Goal: Check status: Check status

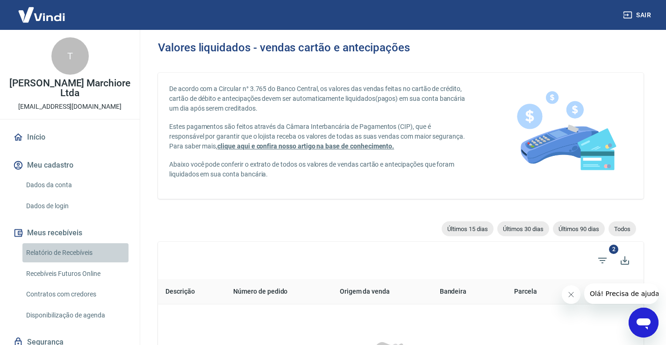
click at [80, 250] on link "Relatório de Recebíveis" at bounding box center [75, 252] width 106 height 19
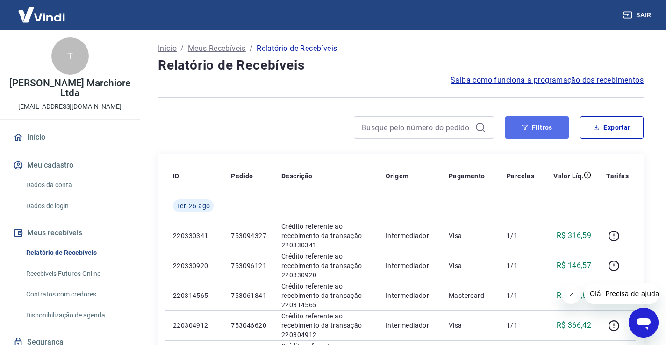
click at [546, 131] on button "Filtros" at bounding box center [537, 127] width 64 height 22
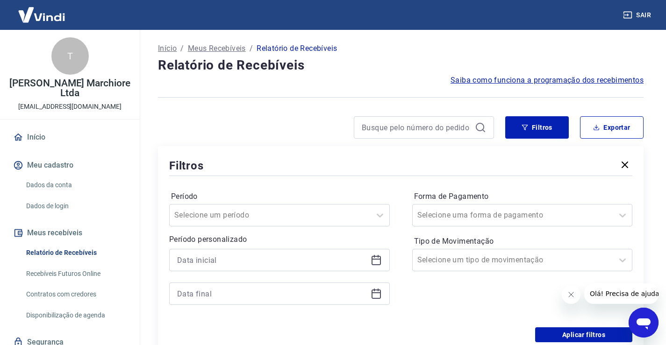
click at [375, 261] on icon at bounding box center [376, 260] width 11 height 11
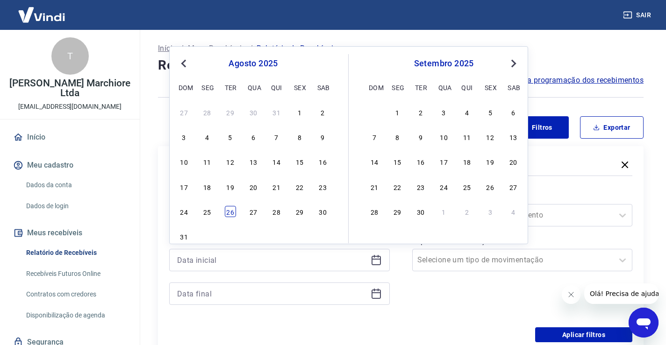
click at [229, 213] on div "26" at bounding box center [230, 211] width 11 height 11
type input "[DATE]"
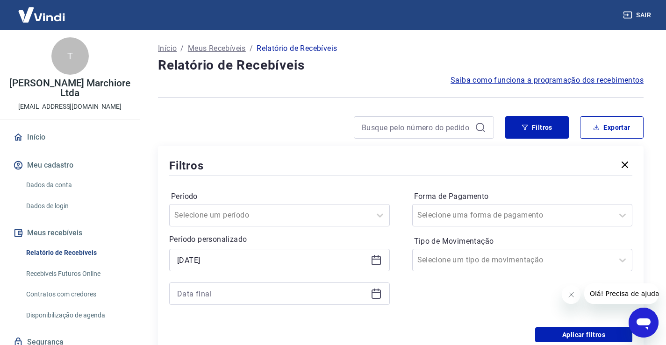
click at [372, 295] on icon at bounding box center [376, 293] width 11 height 11
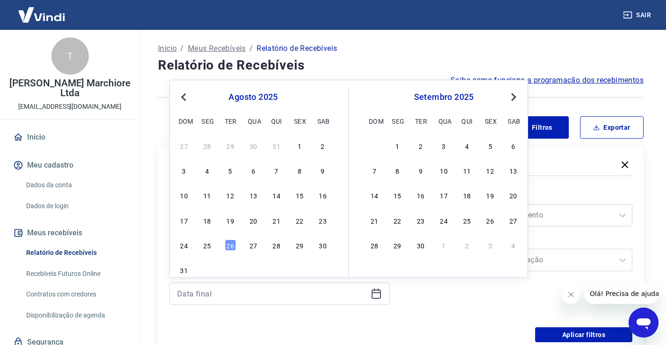
drag, startPoint x: 229, startPoint y: 247, endPoint x: 389, endPoint y: 308, distance: 171.6
click at [228, 247] on div "26" at bounding box center [230, 245] width 11 height 11
type input "[DATE]"
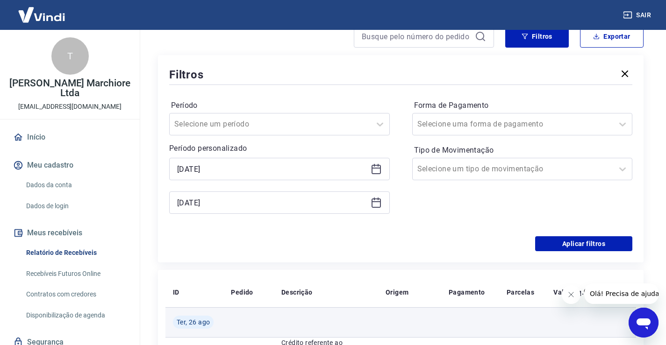
scroll to position [93, 0]
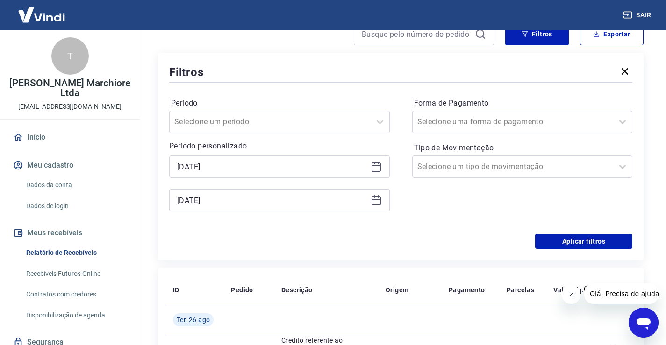
click at [570, 296] on icon "Fechar mensagem da empresa" at bounding box center [570, 294] width 7 height 7
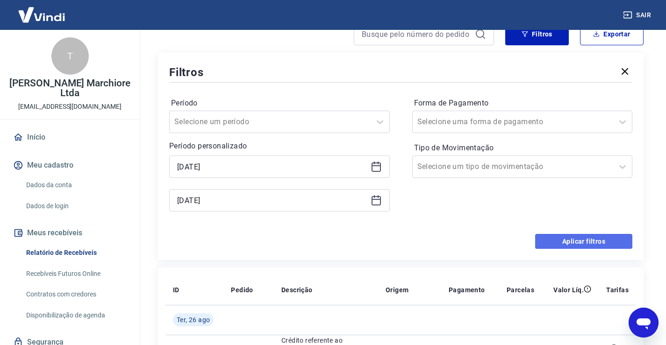
click at [577, 244] on button "Aplicar filtros" at bounding box center [583, 241] width 97 height 15
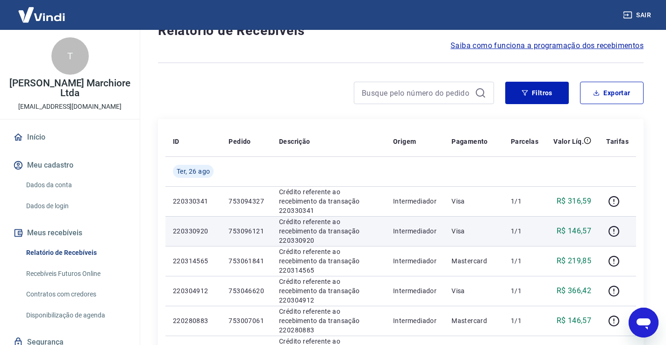
scroll to position [93, 0]
